Goal: Task Accomplishment & Management: Manage account settings

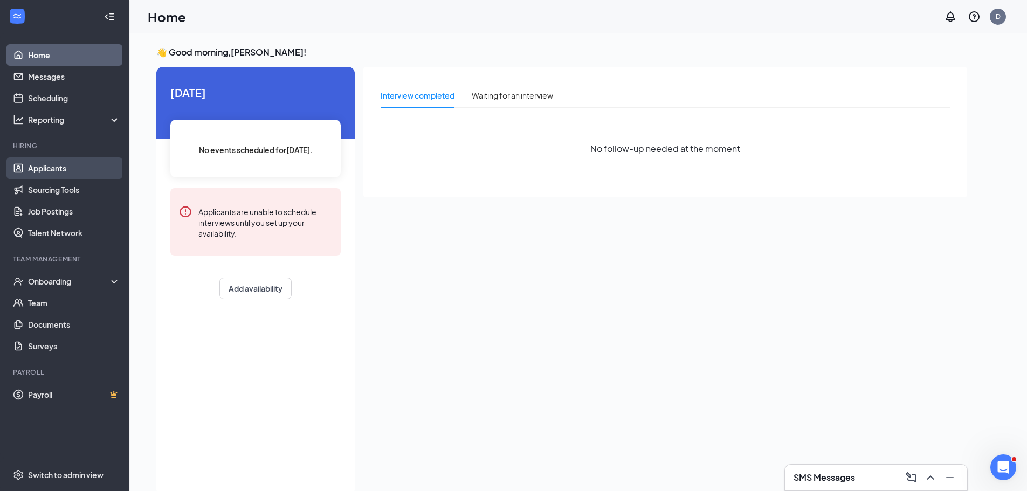
click at [47, 168] on link "Applicants" at bounding box center [74, 168] width 92 height 22
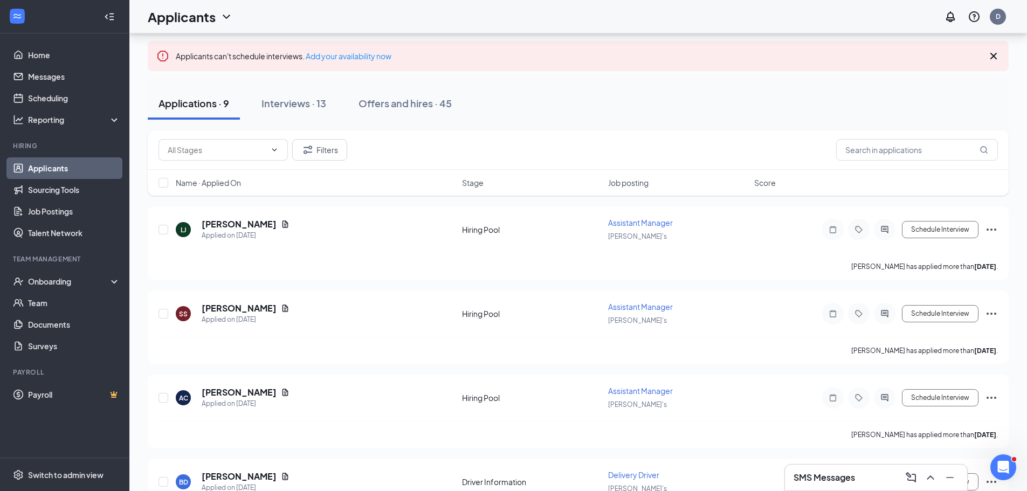
scroll to position [377, 0]
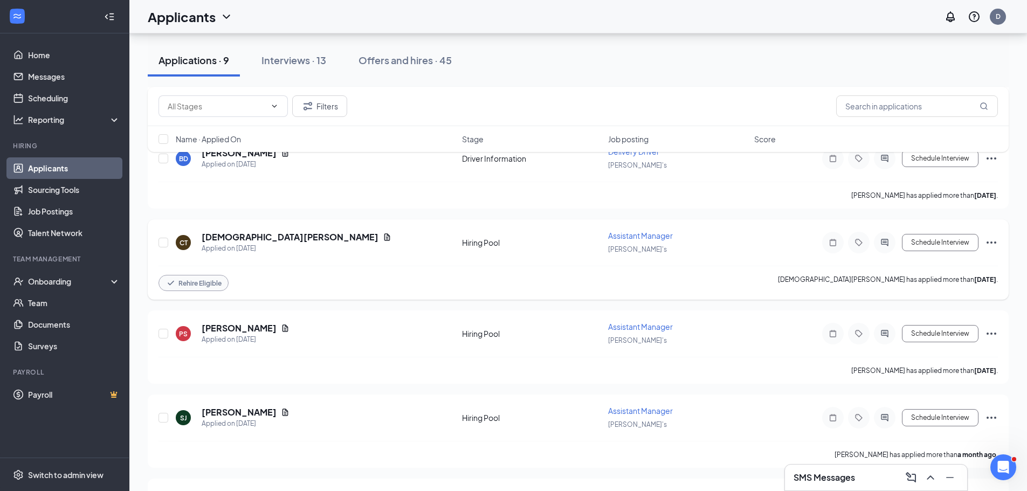
click at [993, 244] on icon "Ellipses" at bounding box center [991, 242] width 13 height 13
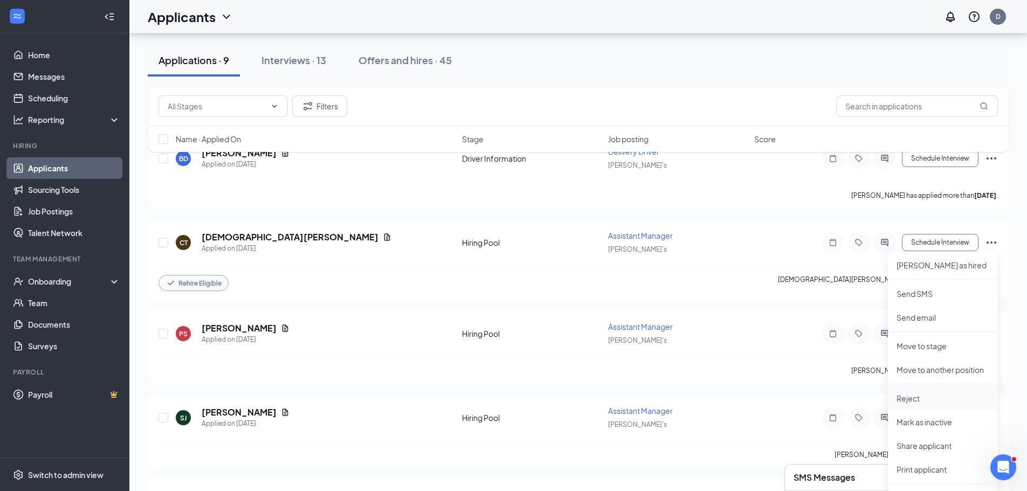
click at [935, 397] on p "Reject" at bounding box center [942, 398] width 93 height 11
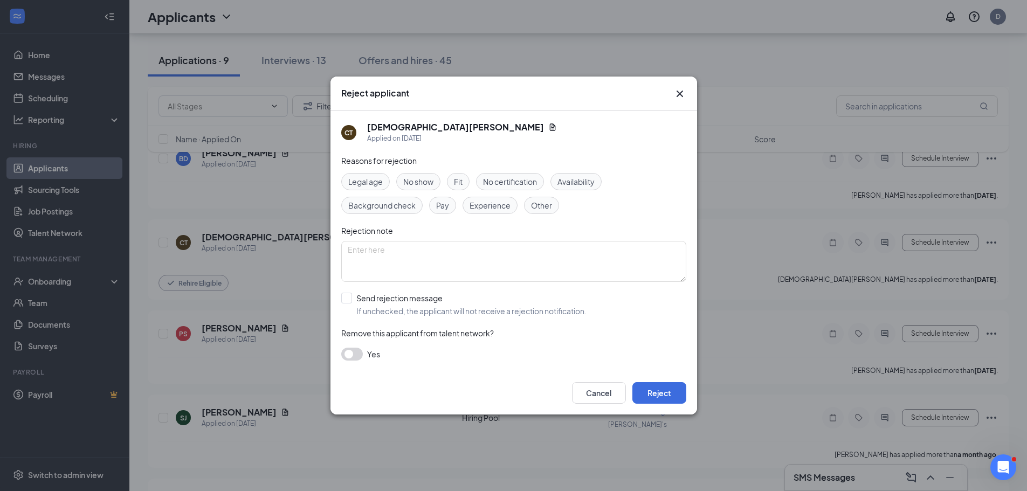
click at [350, 357] on button "button" at bounding box center [352, 354] width 22 height 13
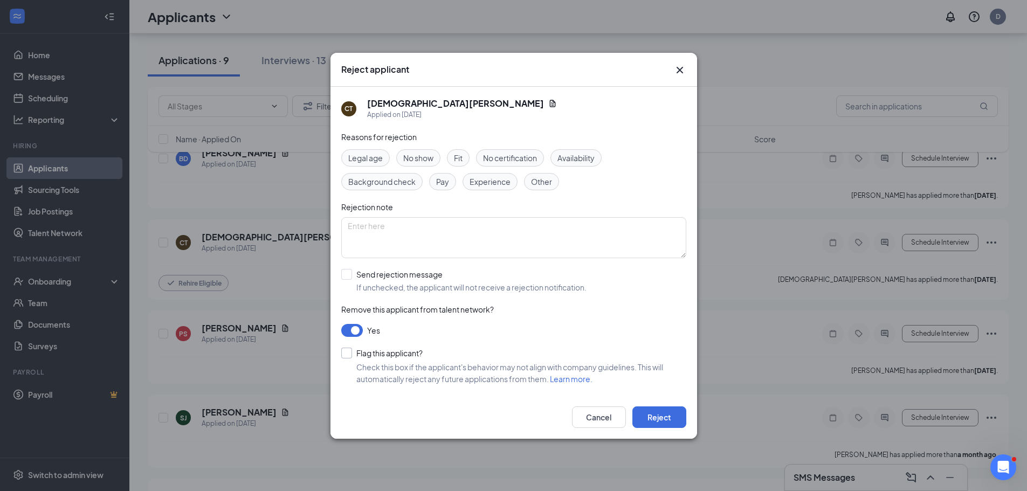
click at [345, 354] on input "Flag this applicant?" at bounding box center [381, 353] width 81 height 11
checkbox input "true"
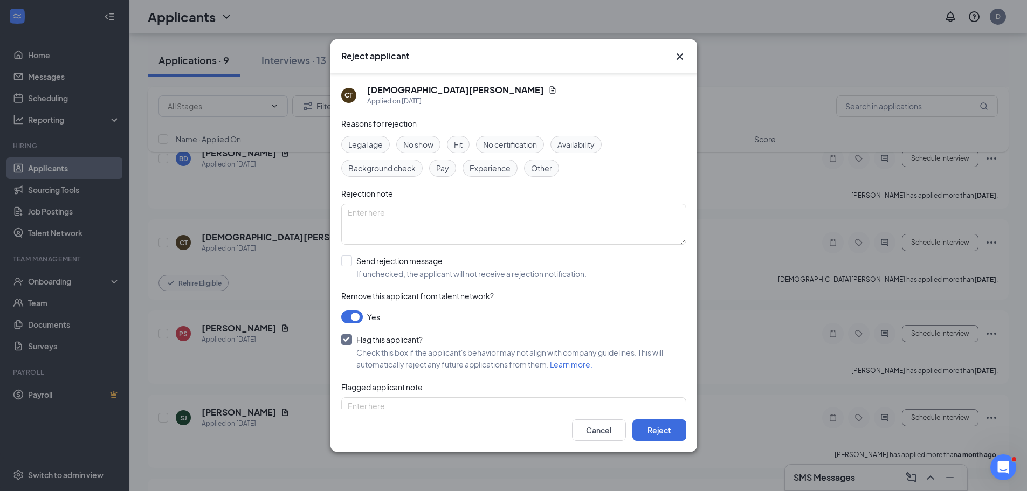
scroll to position [40, 0]
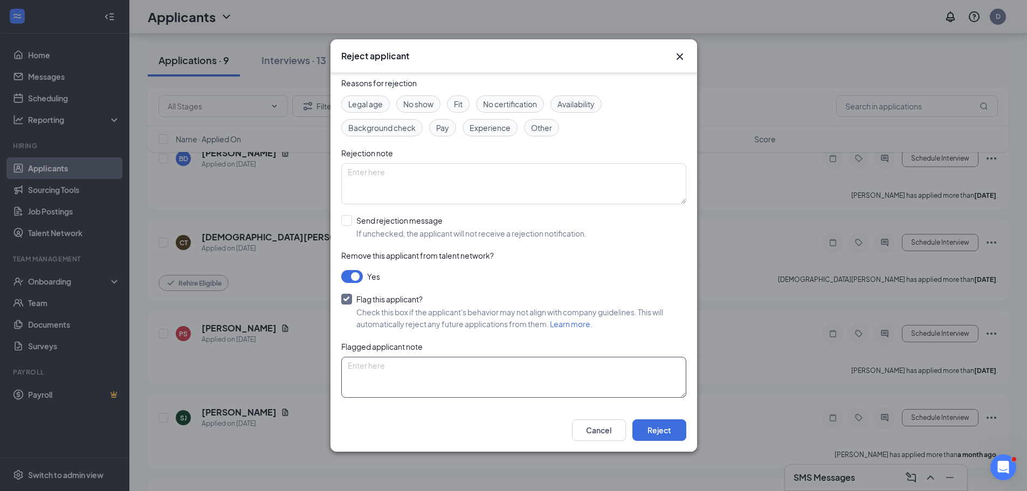
click at [394, 370] on textarea at bounding box center [513, 377] width 345 height 41
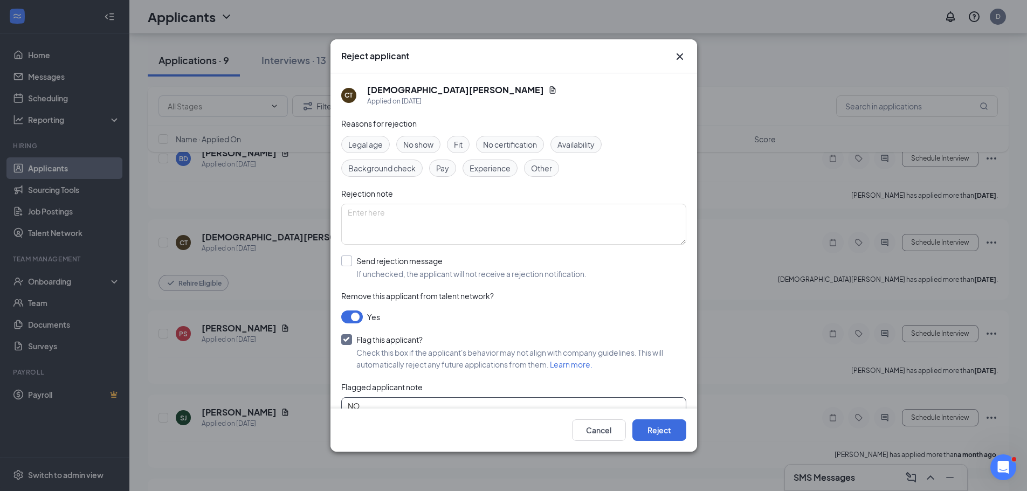
scroll to position [323, 0]
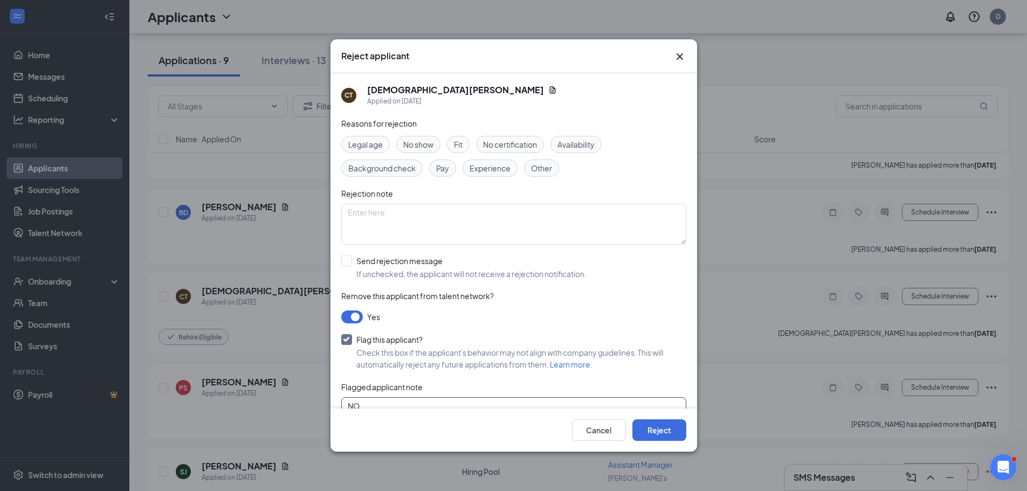
type textarea "NO"
click at [543, 176] on div "Other" at bounding box center [541, 168] width 35 height 17
click at [538, 168] on span "Other" at bounding box center [541, 168] width 21 height 12
click at [535, 169] on span "Other" at bounding box center [541, 168] width 21 height 12
click at [642, 433] on button "Reject" at bounding box center [659, 430] width 54 height 22
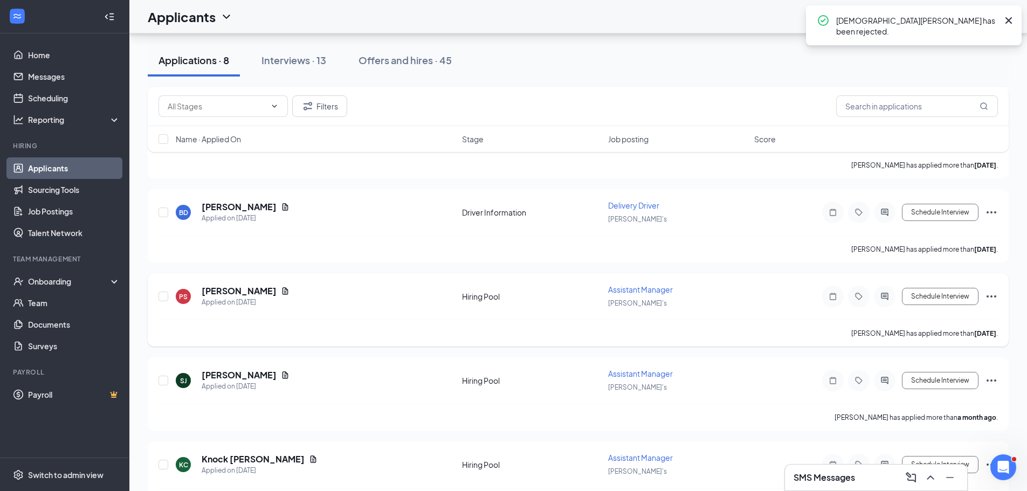
scroll to position [0, 0]
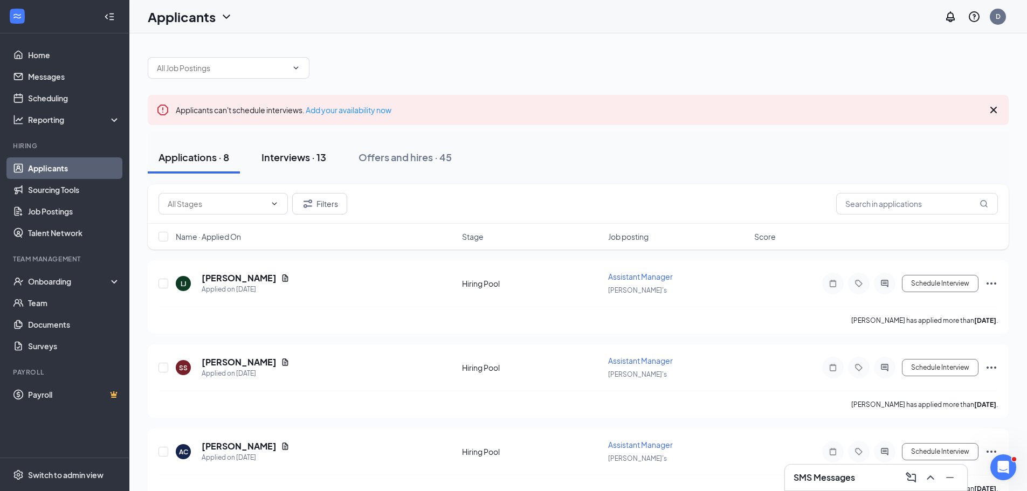
click at [297, 164] on button "Interviews · 13" at bounding box center [294, 157] width 86 height 32
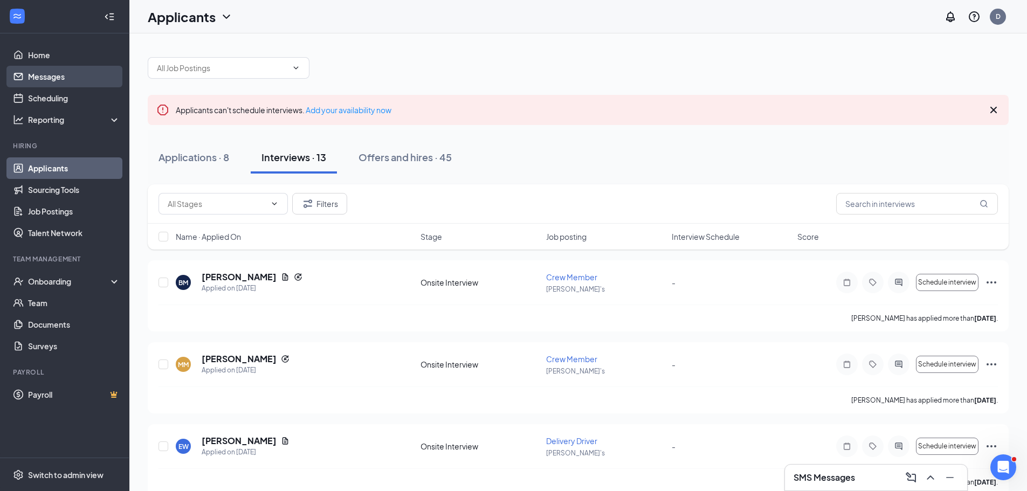
click at [45, 74] on link "Messages" at bounding box center [74, 77] width 92 height 22
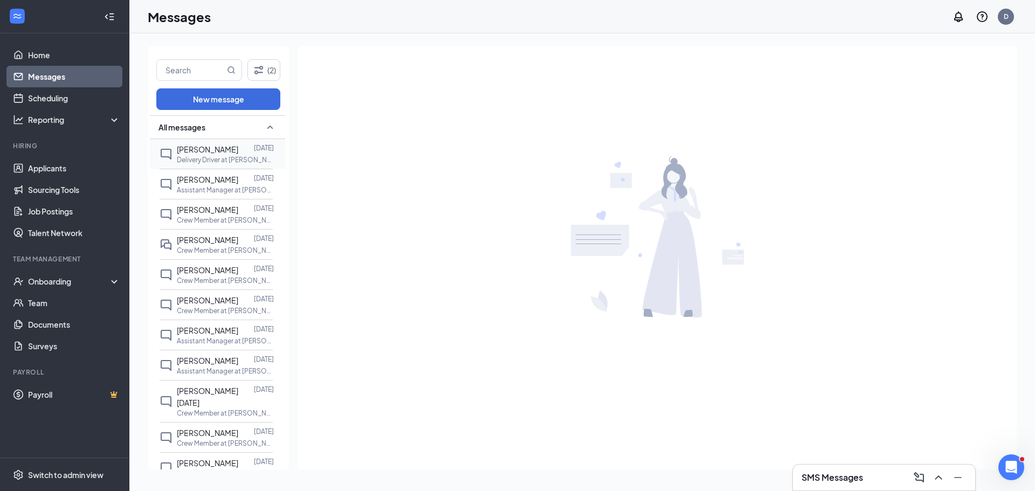
click at [200, 163] on p "Delivery Driver at [PERSON_NAME]'s" at bounding box center [225, 159] width 97 height 9
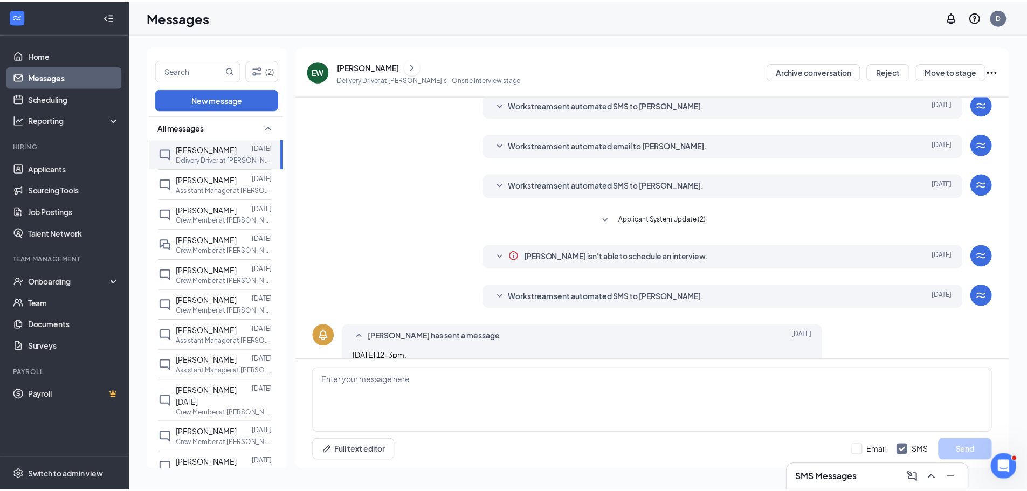
scroll to position [176, 0]
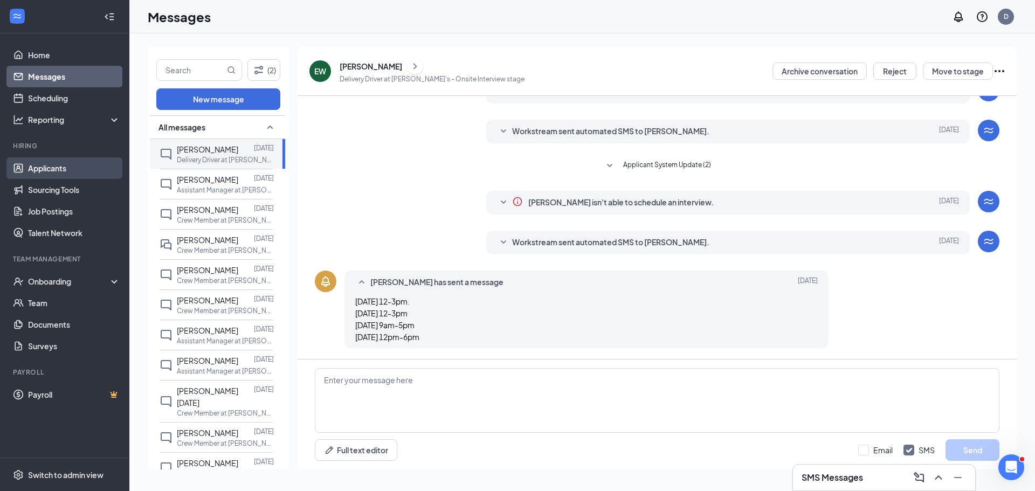
click at [47, 173] on link "Applicants" at bounding box center [74, 168] width 92 height 22
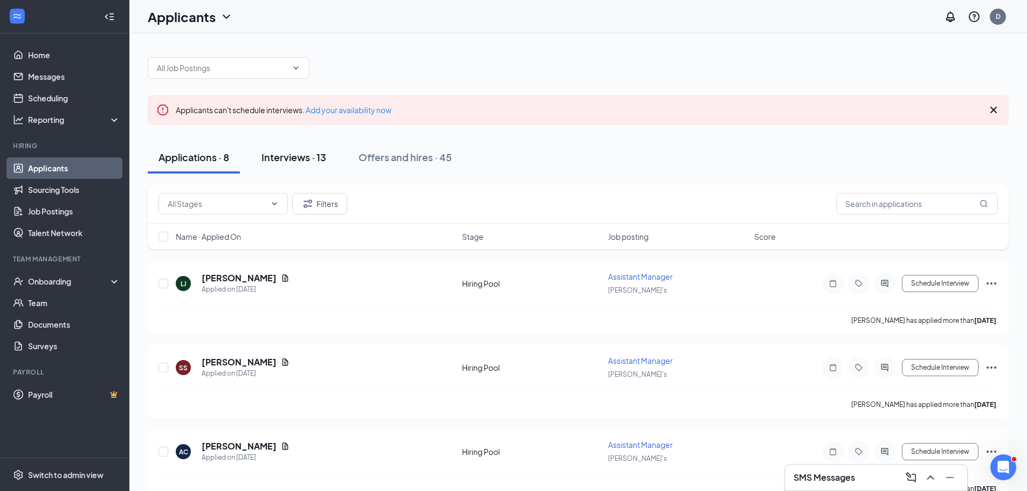
click at [285, 156] on div "Interviews · 13" at bounding box center [293, 156] width 65 height 13
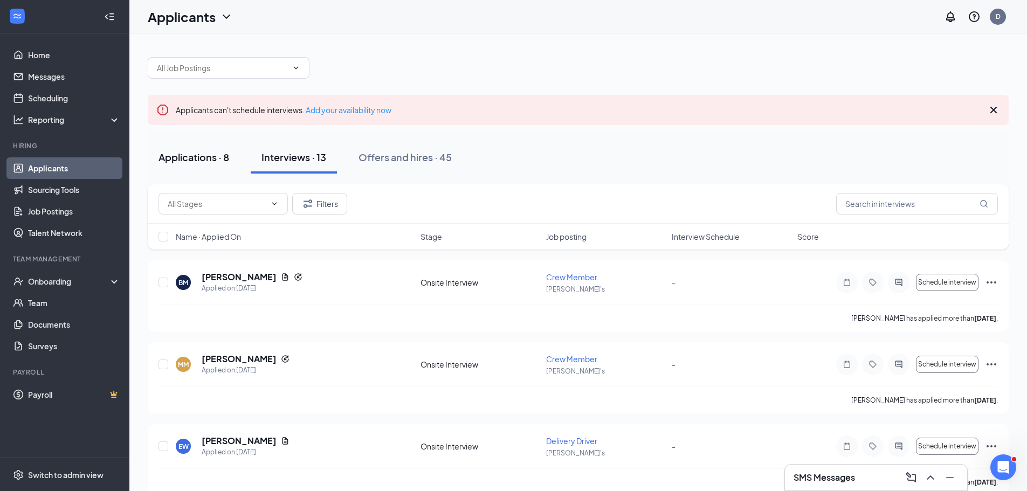
click at [190, 168] on button "Applications · 8" at bounding box center [194, 157] width 92 height 32
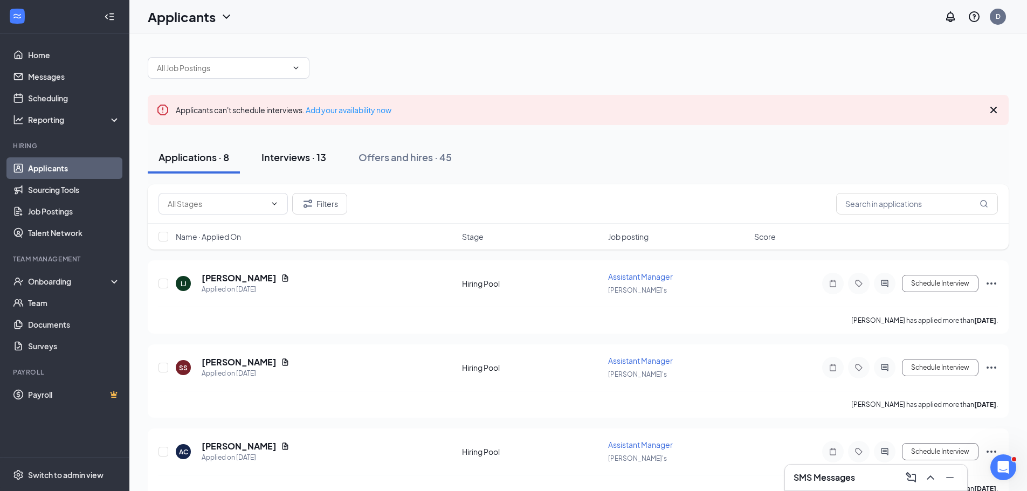
click at [304, 151] on div "Interviews · 13" at bounding box center [293, 156] width 65 height 13
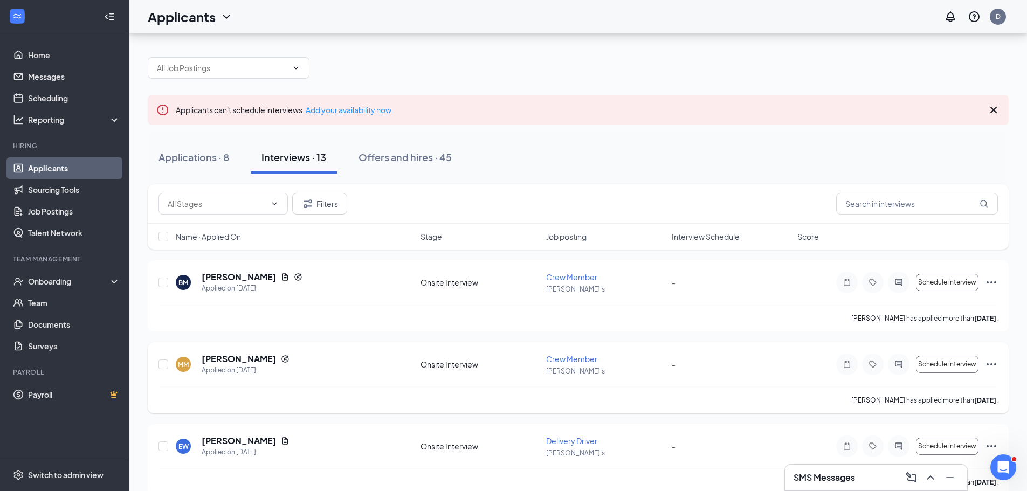
scroll to position [54, 0]
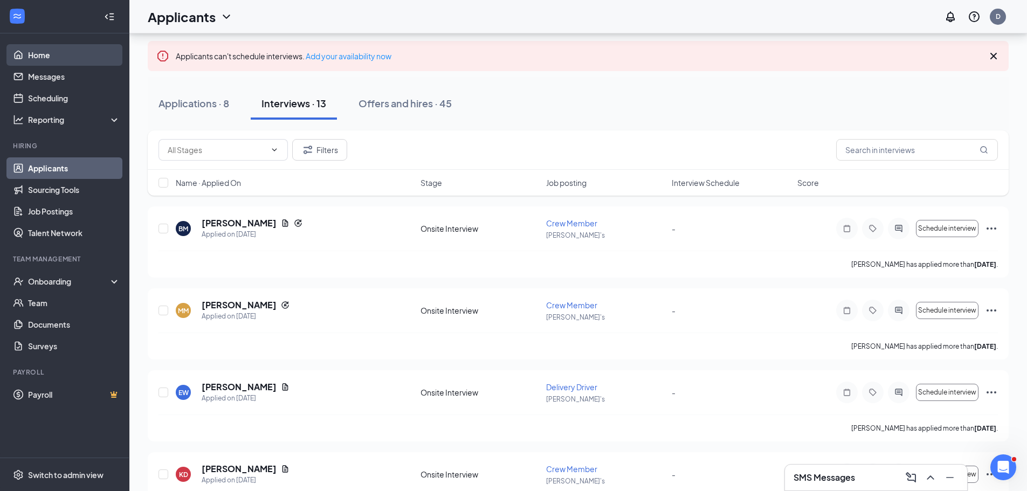
click at [38, 58] on link "Home" at bounding box center [74, 55] width 92 height 22
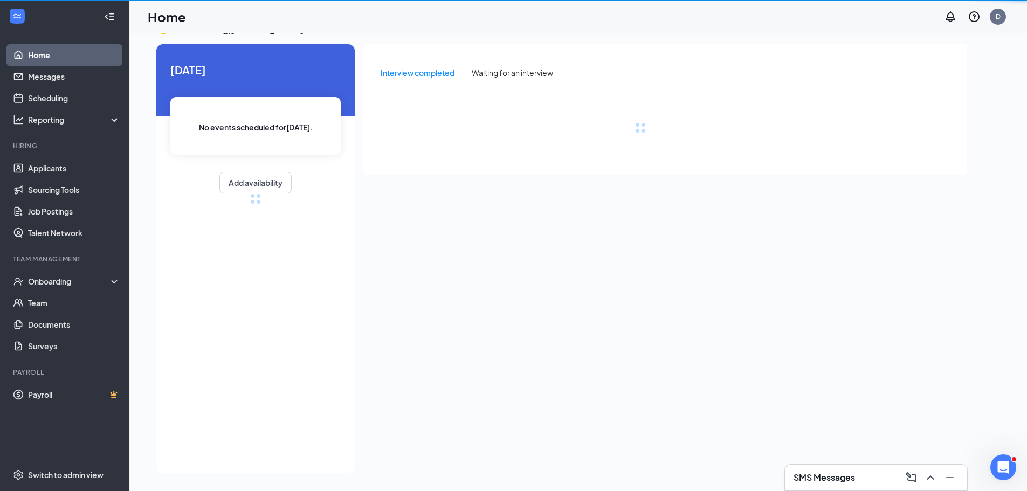
scroll to position [23, 0]
